Goal: Information Seeking & Learning: Stay updated

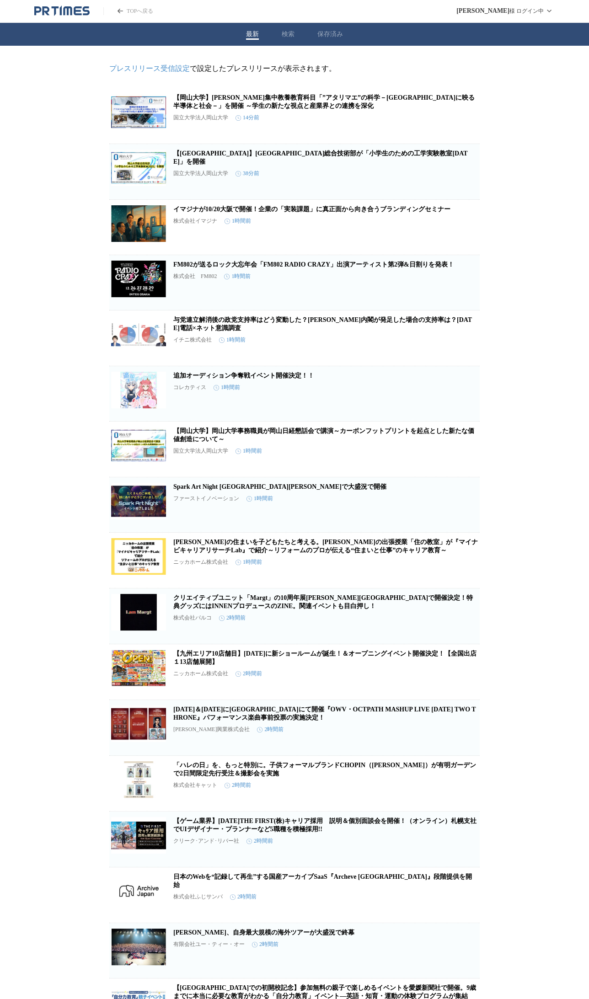
click at [433, 122] on icon "button" at bounding box center [432, 119] width 11 height 11
click at [380, 160] on link "【[GEOGRAPHIC_DATA]】岡山大学総合技術部が「小学生のための工学実験教室[DATE]」を開催" at bounding box center [320, 157] width 294 height 15
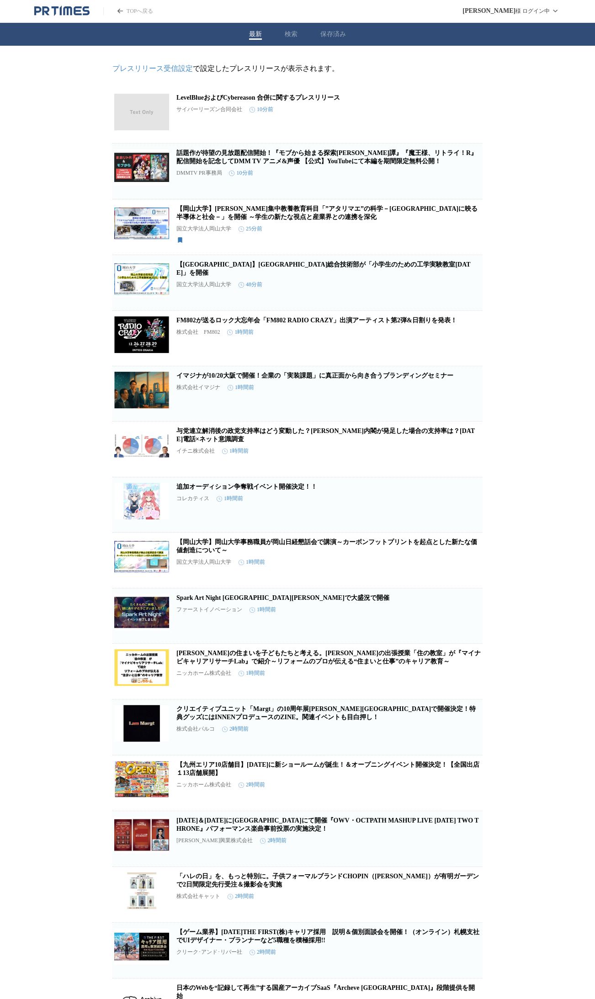
click at [326, 33] on button "保存済み" at bounding box center [334, 34] width 26 height 8
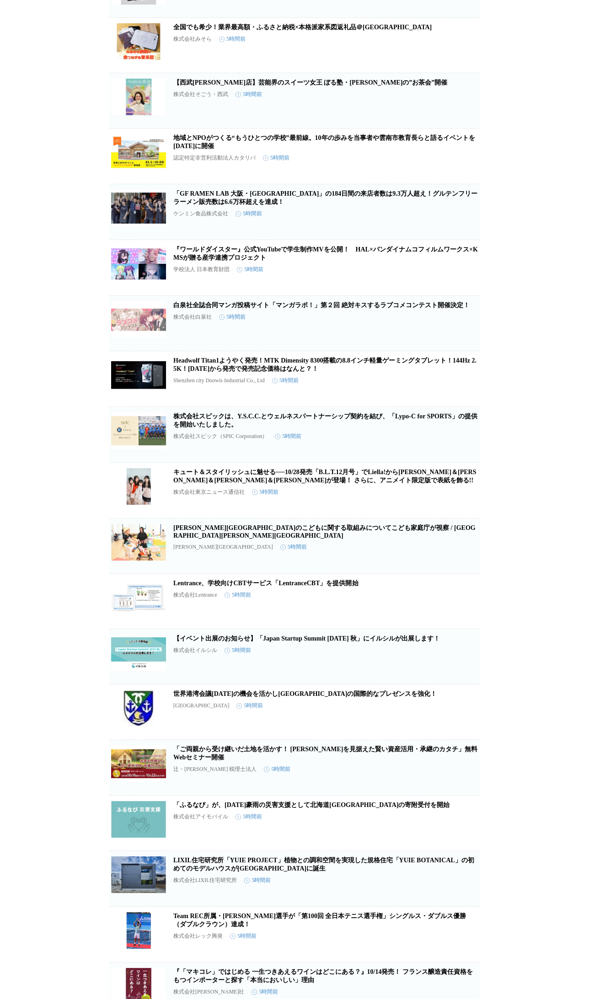
scroll to position [3426, 0]
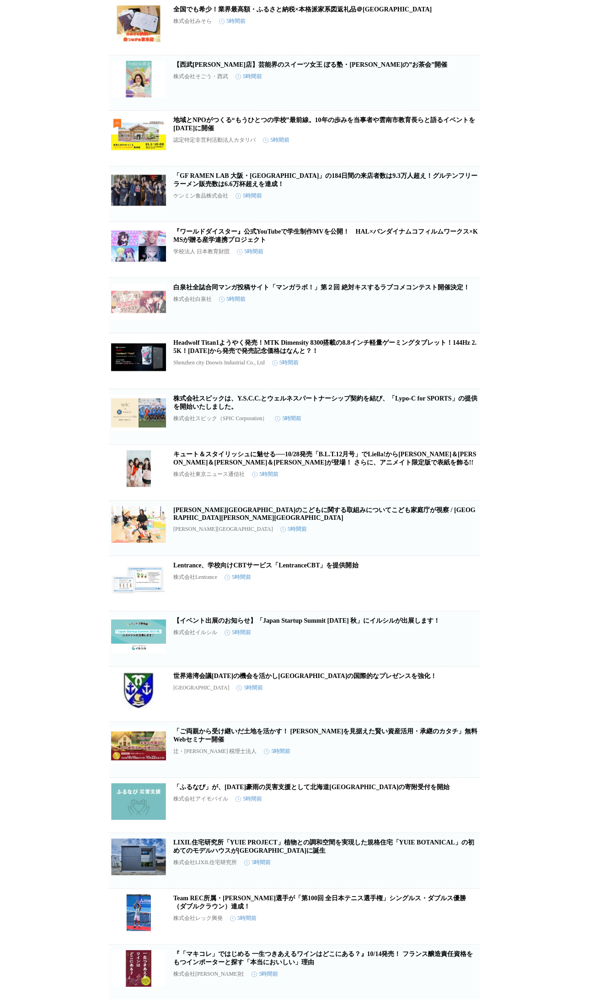
click at [291, 521] on link "[PERSON_NAME][GEOGRAPHIC_DATA]のこどもに関する取組みについてこども家庭庁が視察 / [GEOGRAPHIC_DATA][PERS…" at bounding box center [324, 514] width 302 height 15
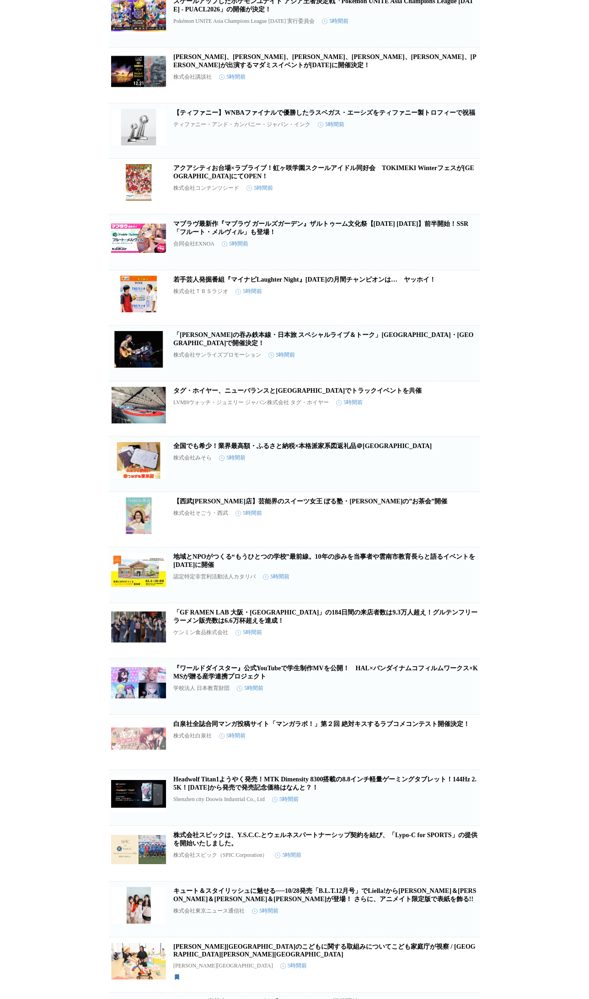
scroll to position [3949, 0]
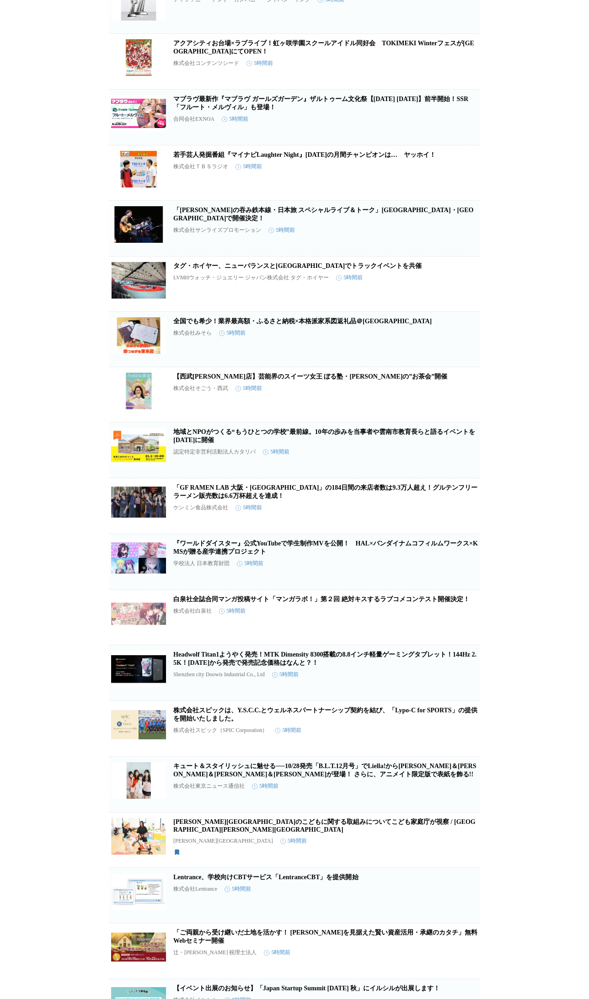
click at [431, 460] on icon "button" at bounding box center [432, 454] width 11 height 11
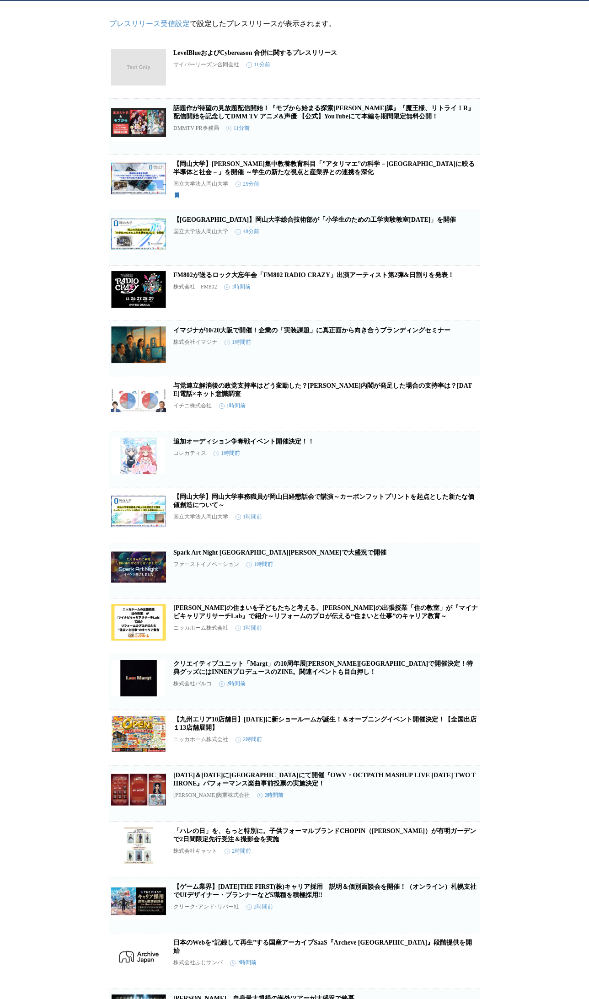
scroll to position [0, 0]
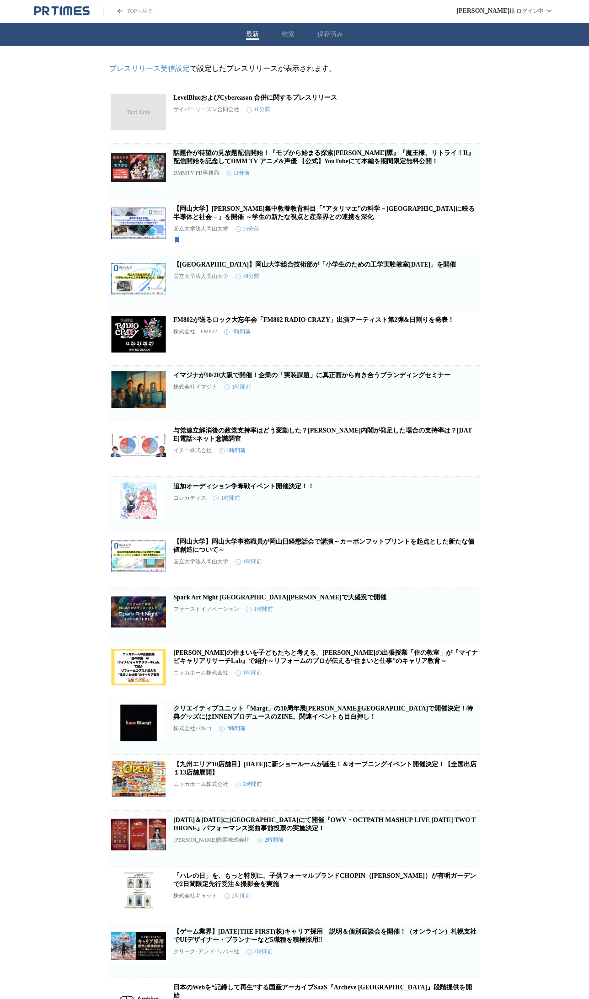
click at [138, 7] on link "TOPへ戻る" at bounding box center [128, 11] width 50 height 8
